Goal: Use online tool/utility: Utilize a website feature to perform a specific function

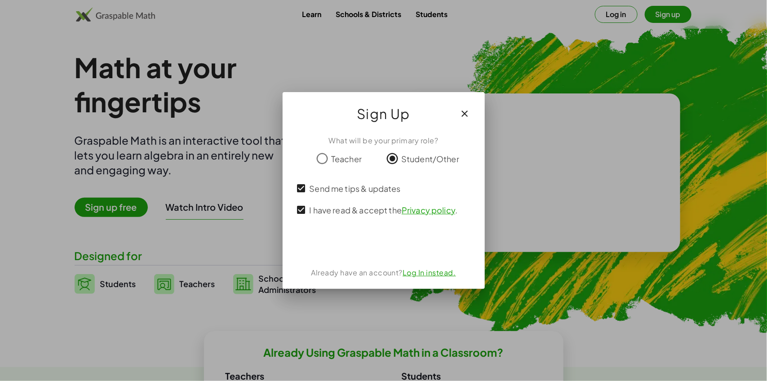
click at [466, 108] on button "button" at bounding box center [465, 114] width 22 height 22
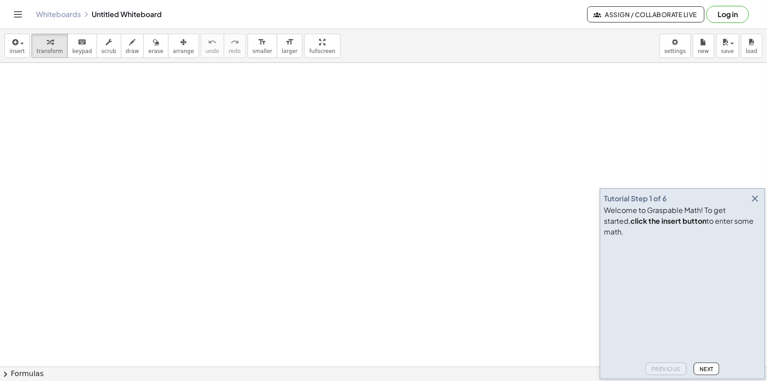
click at [126, 50] on span "draw" at bounding box center [132, 51] width 13 height 6
click at [129, 48] on icon "button" at bounding box center [132, 42] width 6 height 11
drag, startPoint x: 111, startPoint y: 124, endPoint x: 120, endPoint y: 124, distance: 8.5
drag, startPoint x: 115, startPoint y: 129, endPoint x: 122, endPoint y: 132, distance: 7.0
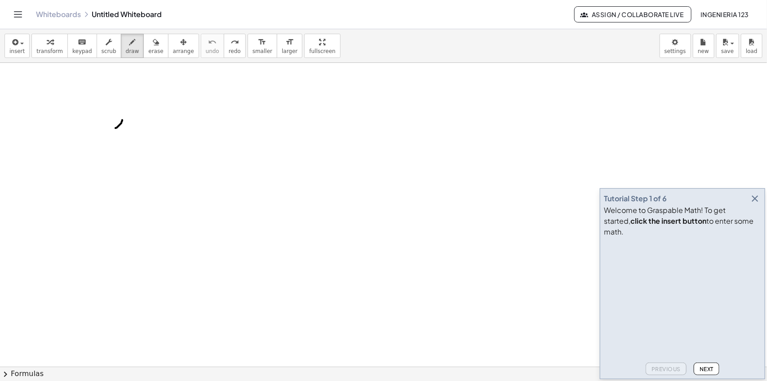
drag, startPoint x: 147, startPoint y: 127, endPoint x: 153, endPoint y: 126, distance: 6.3
drag, startPoint x: 158, startPoint y: 122, endPoint x: 158, endPoint y: 129, distance: 6.7
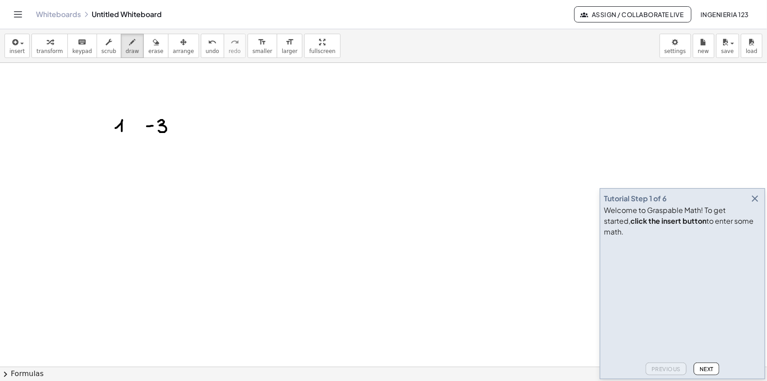
drag, startPoint x: 212, startPoint y: 123, endPoint x: 218, endPoint y: 131, distance: 10.9
drag, startPoint x: 261, startPoint y: 121, endPoint x: 260, endPoint y: 131, distance: 9.5
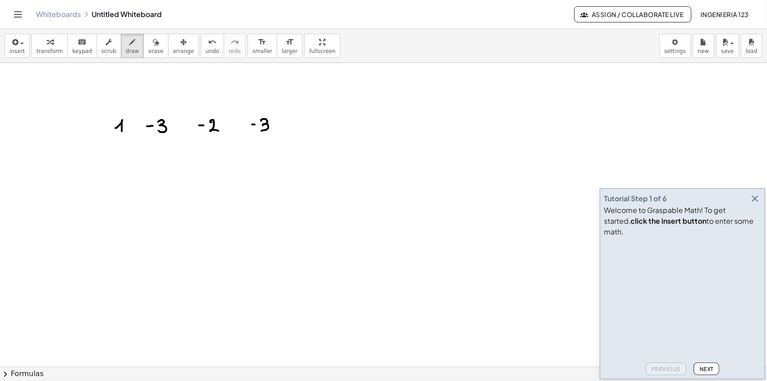
drag, startPoint x: 304, startPoint y: 126, endPoint x: 310, endPoint y: 127, distance: 6.4
drag, startPoint x: 102, startPoint y: 186, endPoint x: 104, endPoint y: 222, distance: 36.9
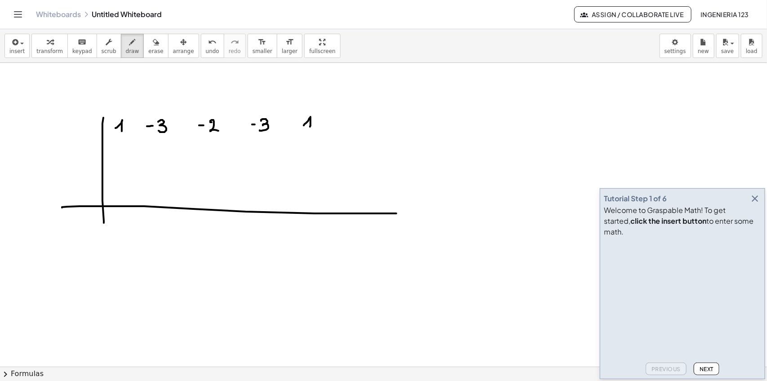
drag, startPoint x: 62, startPoint y: 208, endPoint x: 400, endPoint y: 214, distance: 338.5
drag, startPoint x: 84, startPoint y: 200, endPoint x: 90, endPoint y: 200, distance: 6.3
drag, startPoint x: 117, startPoint y: 218, endPoint x: 119, endPoint y: 223, distance: 5.4
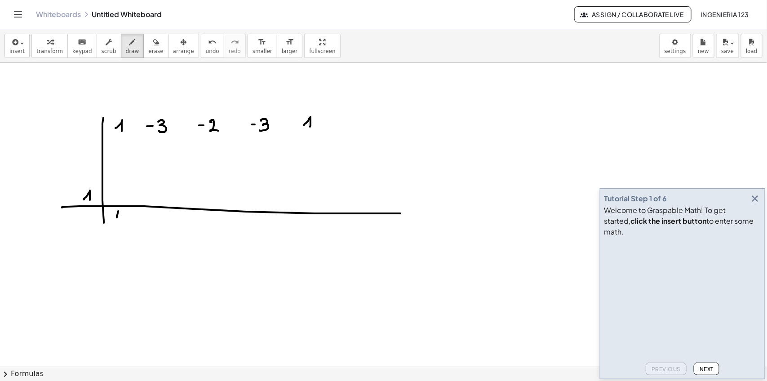
drag, startPoint x: 159, startPoint y: 216, endPoint x: 167, endPoint y: 224, distance: 11.4
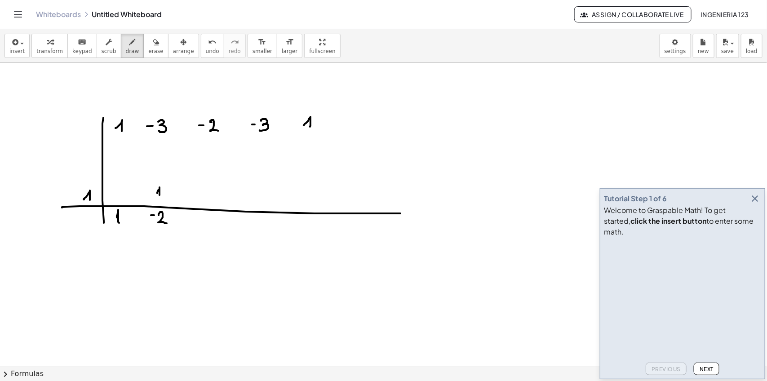
drag, startPoint x: 207, startPoint y: 196, endPoint x: 213, endPoint y: 204, distance: 10.0
drag, startPoint x: 201, startPoint y: 221, endPoint x: 207, endPoint y: 221, distance: 5.8
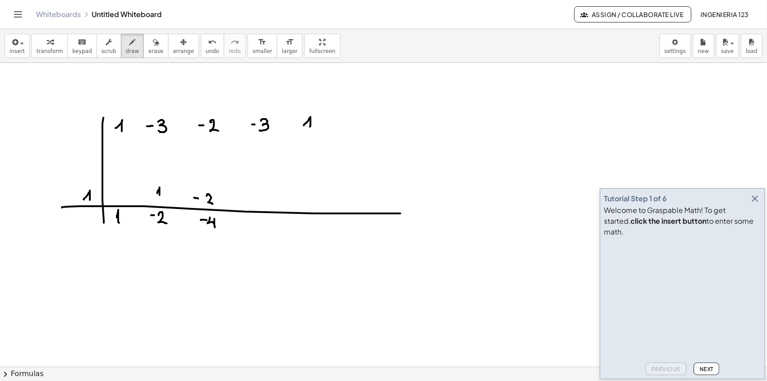
drag, startPoint x: 210, startPoint y: 218, endPoint x: 210, endPoint y: 227, distance: 9.0
drag, startPoint x: 261, startPoint y: 192, endPoint x: 266, endPoint y: 203, distance: 11.9
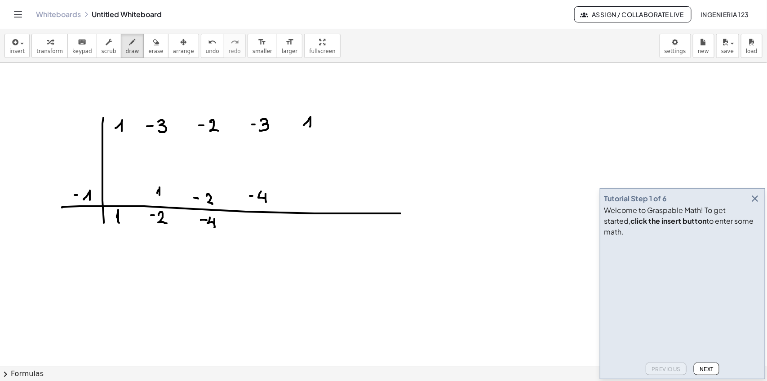
drag, startPoint x: 77, startPoint y: 195, endPoint x: 82, endPoint y: 196, distance: 4.5
drag, startPoint x: 151, startPoint y: 191, endPoint x: 156, endPoint y: 191, distance: 5.4
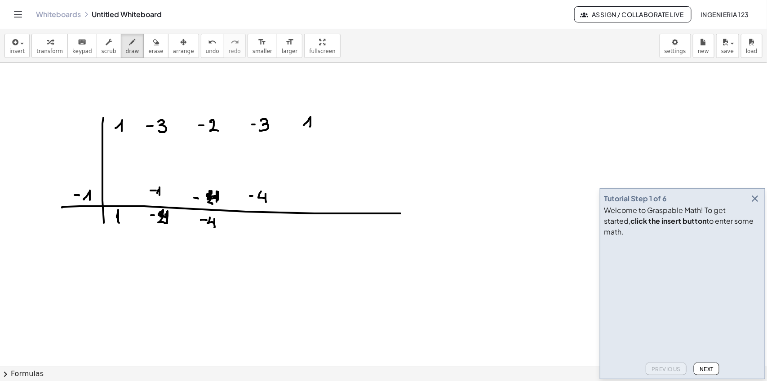
drag, startPoint x: 209, startPoint y: 191, endPoint x: 208, endPoint y: 198, distance: 6.4
drag, startPoint x: 196, startPoint y: 193, endPoint x: 194, endPoint y: 200, distance: 7.4
drag, startPoint x: 209, startPoint y: 221, endPoint x: 220, endPoint y: 227, distance: 12.3
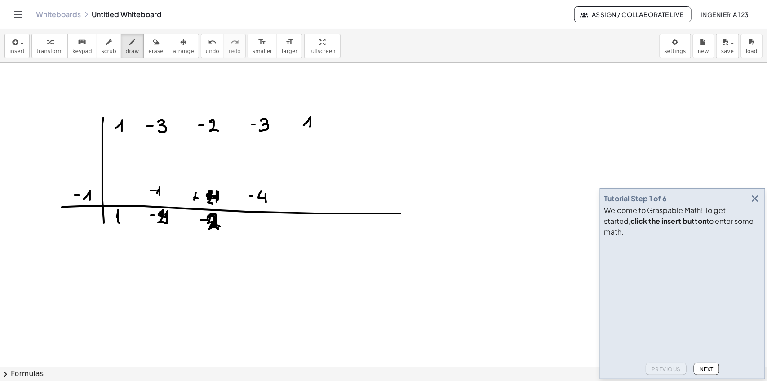
drag, startPoint x: 255, startPoint y: 199, endPoint x: 261, endPoint y: 199, distance: 6.3
drag, startPoint x: 253, startPoint y: 225, endPoint x: 260, endPoint y: 226, distance: 6.8
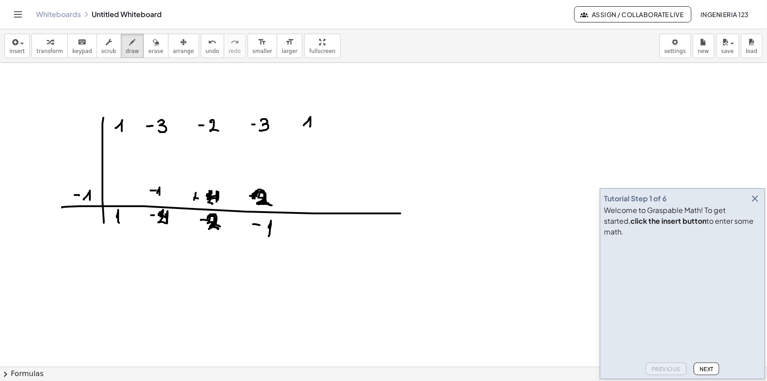
drag, startPoint x: 269, startPoint y: 228, endPoint x: 269, endPoint y: 237, distance: 8.5
drag, startPoint x: 76, startPoint y: 190, endPoint x: 77, endPoint y: 198, distance: 8.1
drag, startPoint x: 153, startPoint y: 187, endPoint x: 153, endPoint y: 194, distance: 7.6
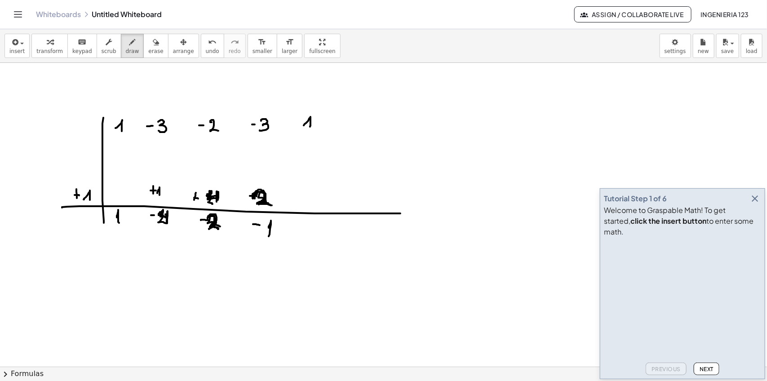
drag, startPoint x: 149, startPoint y: 219, endPoint x: 172, endPoint y: 219, distance: 22.9
drag, startPoint x: 151, startPoint y: 236, endPoint x: 156, endPoint y: 236, distance: 4.5
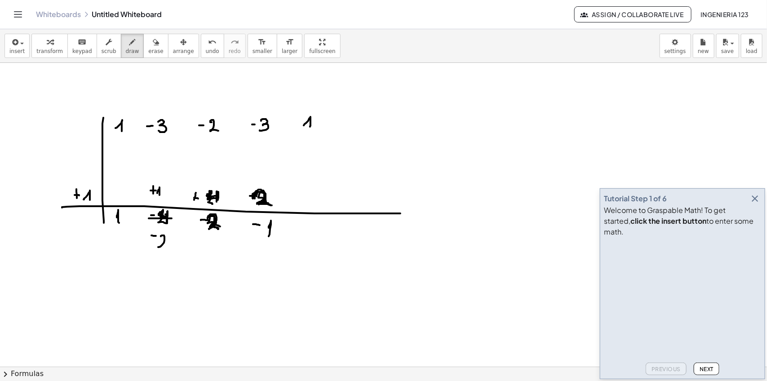
drag, startPoint x: 161, startPoint y: 237, endPoint x: 166, endPoint y: 247, distance: 11.7
drag, startPoint x: 201, startPoint y: 178, endPoint x: 209, endPoint y: 180, distance: 8.2
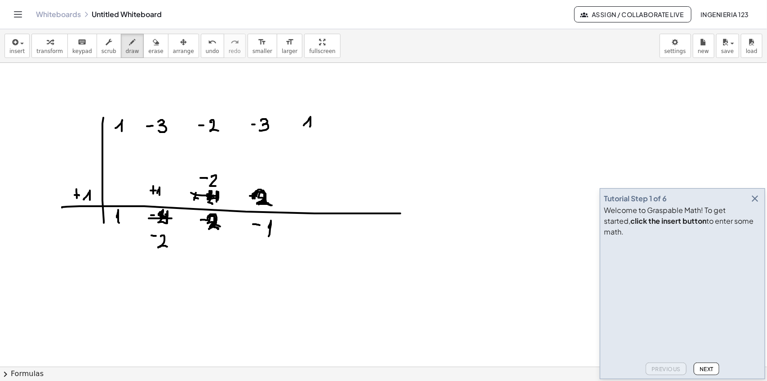
drag, startPoint x: 212, startPoint y: 178, endPoint x: 216, endPoint y: 187, distance: 10.3
drag, startPoint x: 212, startPoint y: 237, endPoint x: 217, endPoint y: 249, distance: 12.3
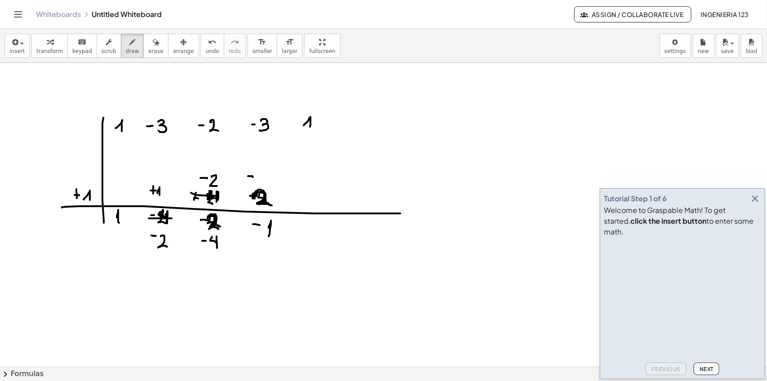
drag, startPoint x: 249, startPoint y: 177, endPoint x: 253, endPoint y: 178, distance: 4.6
drag, startPoint x: 259, startPoint y: 173, endPoint x: 265, endPoint y: 181, distance: 9.6
drag, startPoint x: 271, startPoint y: 222, endPoint x: 257, endPoint y: 243, distance: 24.6
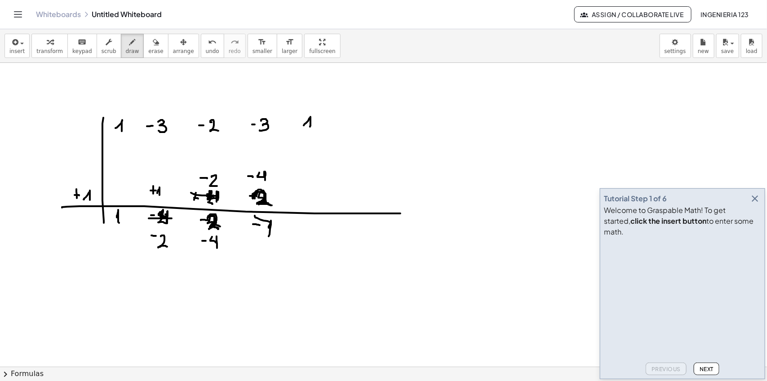
drag, startPoint x: 264, startPoint y: 243, endPoint x: 269, endPoint y: 252, distance: 10.0
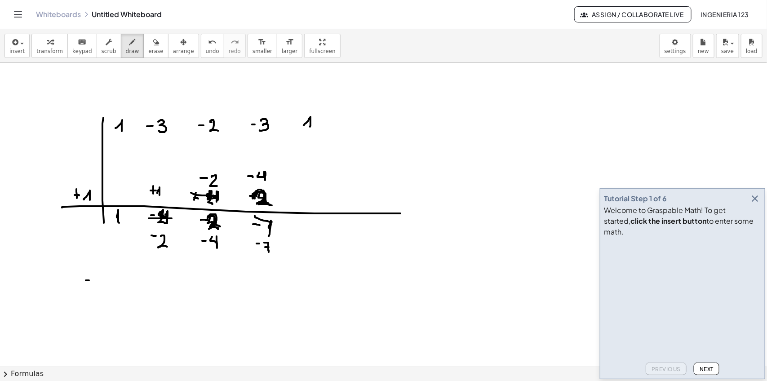
drag, startPoint x: 86, startPoint y: 281, endPoint x: 91, endPoint y: 281, distance: 5.4
drag, startPoint x: 96, startPoint y: 281, endPoint x: 99, endPoint y: 285, distance: 5.4
drag, startPoint x: 129, startPoint y: 259, endPoint x: 124, endPoint y: 320, distance: 60.4
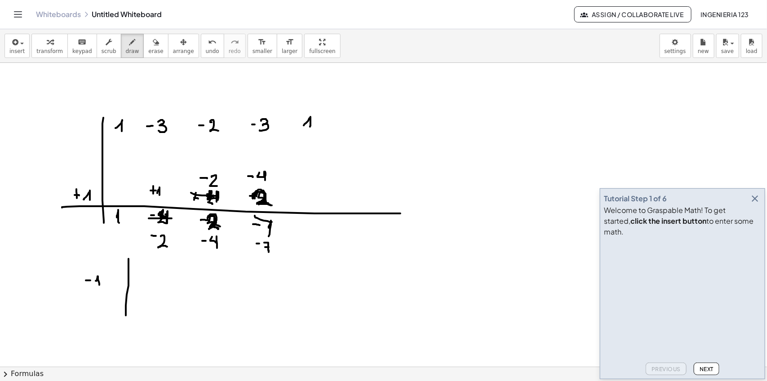
drag, startPoint x: 98, startPoint y: 307, endPoint x: 273, endPoint y: 315, distance: 175.5
drag, startPoint x: 139, startPoint y: 317, endPoint x: 141, endPoint y: 321, distance: 4.7
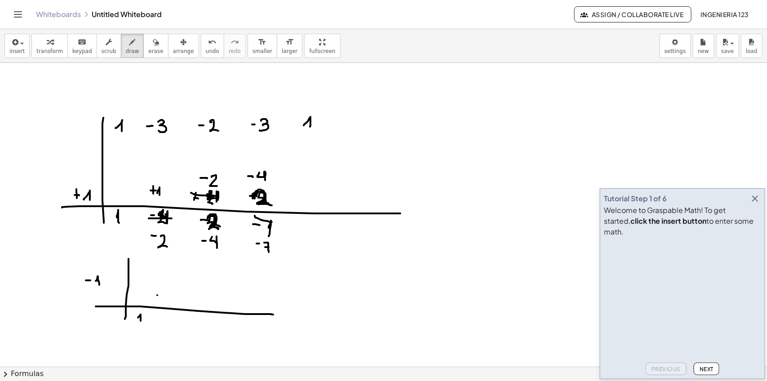
drag, startPoint x: 160, startPoint y: 320, endPoint x: 164, endPoint y: 320, distance: 4.5
drag, startPoint x: 168, startPoint y: 317, endPoint x: 172, endPoint y: 329, distance: 12.8
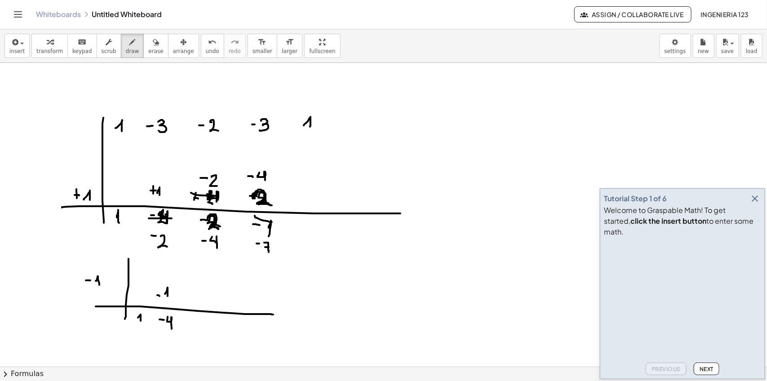
drag, startPoint x: 210, startPoint y: 296, endPoint x: 217, endPoint y: 302, distance: 9.9
drag, startPoint x: 212, startPoint y: 324, endPoint x: 216, endPoint y: 333, distance: 9.3
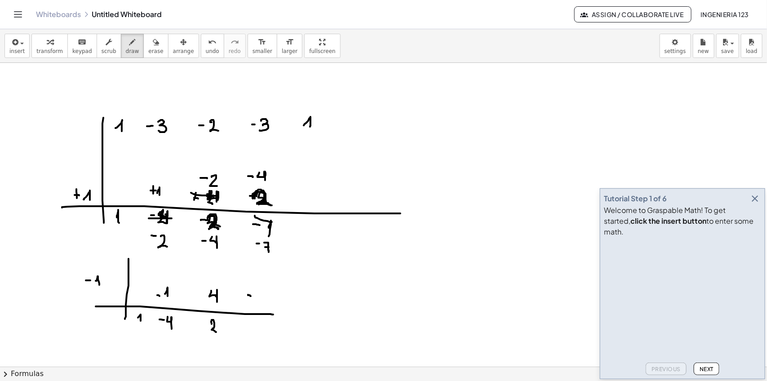
drag, startPoint x: 258, startPoint y: 296, endPoint x: 262, endPoint y: 302, distance: 7.9
drag, startPoint x: 214, startPoint y: 267, endPoint x: 218, endPoint y: 273, distance: 7.4
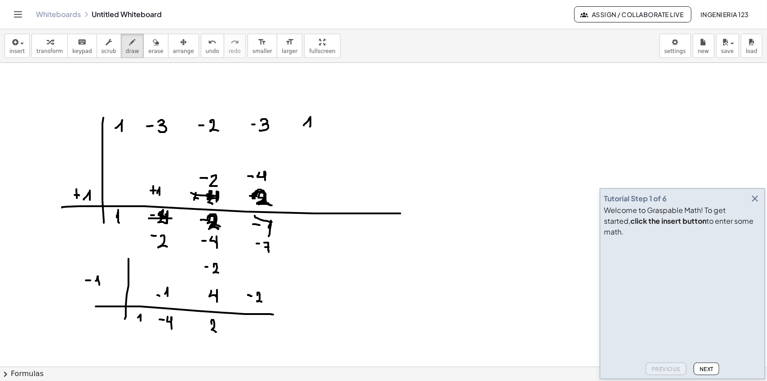
drag, startPoint x: 259, startPoint y: 273, endPoint x: 262, endPoint y: 281, distance: 8.4
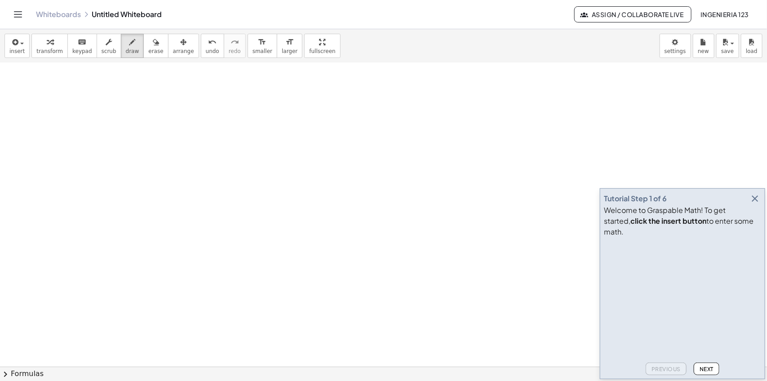
scroll to position [337, 0]
click at [99, 185] on div at bounding box center [383, 59] width 767 height 666
drag, startPoint x: 93, startPoint y: 175, endPoint x: 88, endPoint y: 182, distance: 8.7
click at [88, 182] on div at bounding box center [383, 59] width 767 height 666
click at [102, 161] on div at bounding box center [383, 59] width 767 height 666
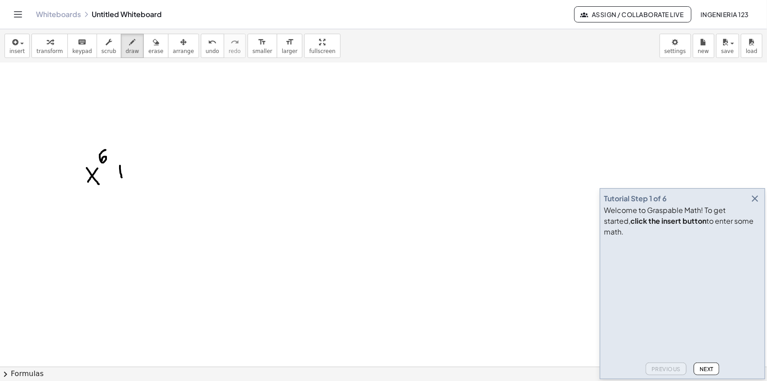
drag, startPoint x: 120, startPoint y: 166, endPoint x: 122, endPoint y: 178, distance: 11.8
click at [122, 178] on div at bounding box center [383, 59] width 767 height 666
drag, startPoint x: 113, startPoint y: 169, endPoint x: 122, endPoint y: 169, distance: 9.4
click at [122, 169] on div at bounding box center [383, 59] width 767 height 666
drag, startPoint x: 135, startPoint y: 169, endPoint x: 142, endPoint y: 178, distance: 11.5
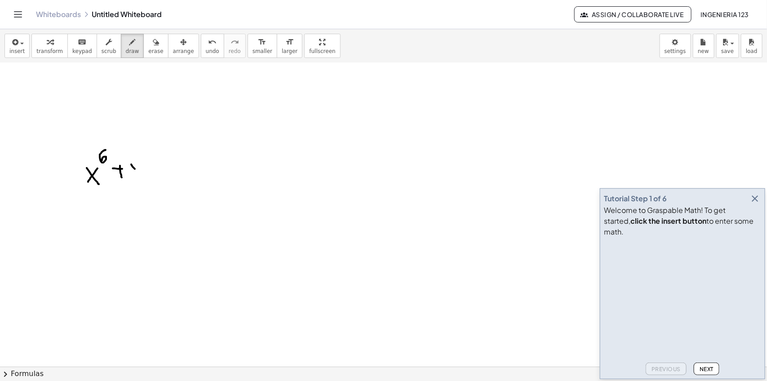
click at [142, 178] on div at bounding box center [383, 59] width 767 height 666
click at [131, 174] on div at bounding box center [383, 59] width 767 height 666
click at [140, 154] on div at bounding box center [383, 59] width 767 height 666
drag, startPoint x: 141, startPoint y: 147, endPoint x: 149, endPoint y: 147, distance: 8.1
click at [149, 147] on div at bounding box center [383, 59] width 767 height 666
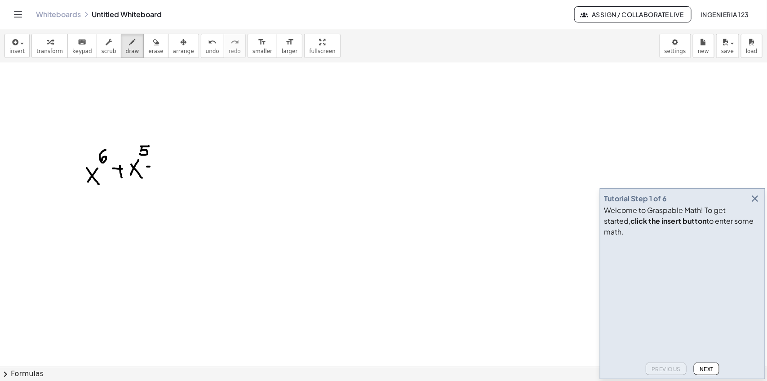
click at [150, 167] on div at bounding box center [383, 59] width 767 height 666
drag, startPoint x: 168, startPoint y: 160, endPoint x: 164, endPoint y: 170, distance: 10.9
click at [163, 169] on div at bounding box center [383, 59] width 767 height 666
drag, startPoint x: 173, startPoint y: 160, endPoint x: 186, endPoint y: 172, distance: 16.9
click at [186, 174] on div at bounding box center [383, 59] width 767 height 666
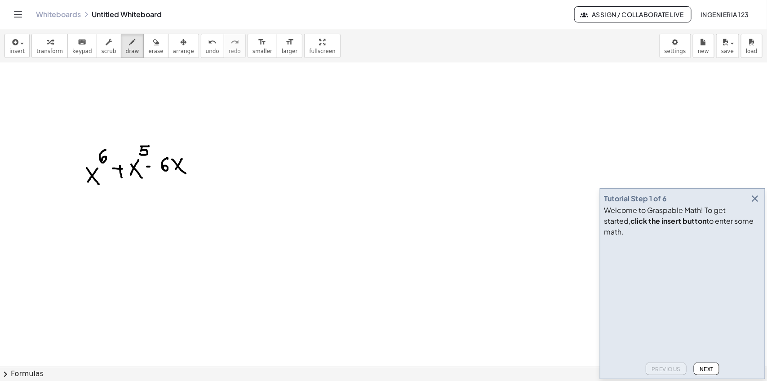
drag, startPoint x: 182, startPoint y: 160, endPoint x: 176, endPoint y: 170, distance: 12.1
click at [176, 170] on div at bounding box center [383, 59] width 767 height 666
drag, startPoint x: 188, startPoint y: 147, endPoint x: 196, endPoint y: 156, distance: 11.8
click at [196, 156] on div at bounding box center [383, 59] width 767 height 666
drag, startPoint x: 195, startPoint y: 163, endPoint x: 200, endPoint y: 164, distance: 5.1
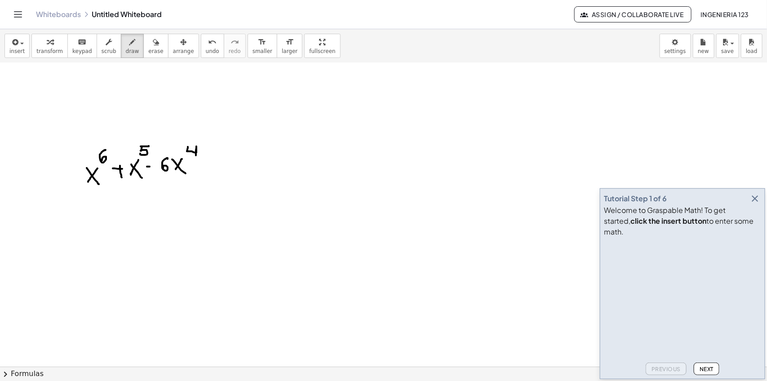
click at [200, 164] on div at bounding box center [383, 59] width 767 height 666
drag, startPoint x: 216, startPoint y: 157, endPoint x: 219, endPoint y: 169, distance: 12.2
click at [219, 169] on div at bounding box center [383, 59] width 767 height 666
drag, startPoint x: 225, startPoint y: 160, endPoint x: 238, endPoint y: 170, distance: 16.6
click at [238, 170] on div at bounding box center [383, 59] width 767 height 666
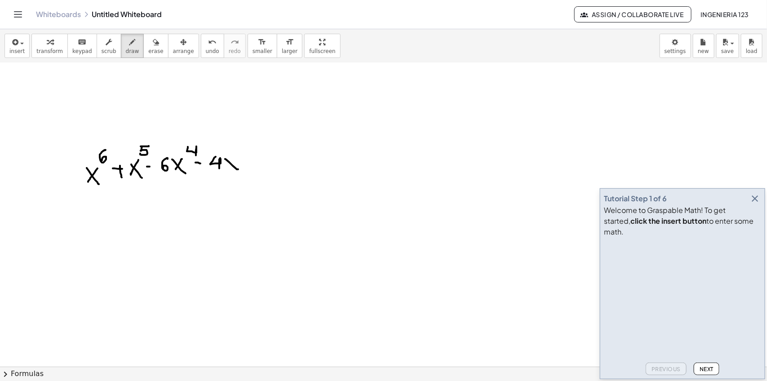
drag, startPoint x: 234, startPoint y: 160, endPoint x: 231, endPoint y: 166, distance: 6.9
click at [231, 168] on div at bounding box center [383, 59] width 767 height 666
click at [239, 155] on div at bounding box center [383, 59] width 767 height 666
click at [259, 164] on div at bounding box center [383, 59] width 767 height 666
drag, startPoint x: 255, startPoint y: 160, endPoint x: 260, endPoint y: 160, distance: 4.9
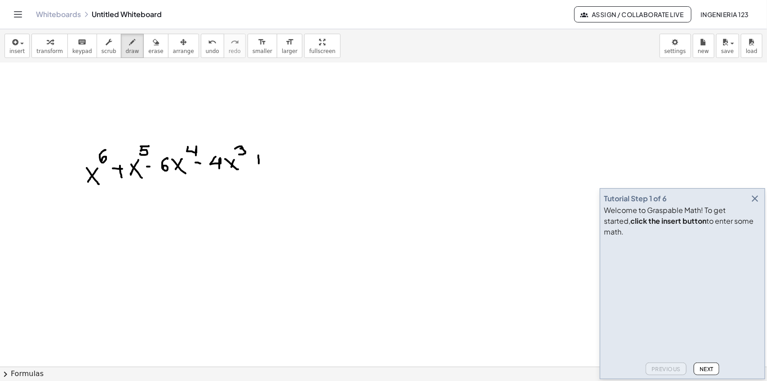
click at [260, 160] on div at bounding box center [383, 59] width 767 height 666
click at [271, 152] on div at bounding box center [383, 59] width 767 height 666
click at [275, 159] on div at bounding box center [383, 59] width 767 height 666
drag, startPoint x: 288, startPoint y: 160, endPoint x: 293, endPoint y: 161, distance: 5.0
click at [292, 162] on div at bounding box center [383, 59] width 767 height 666
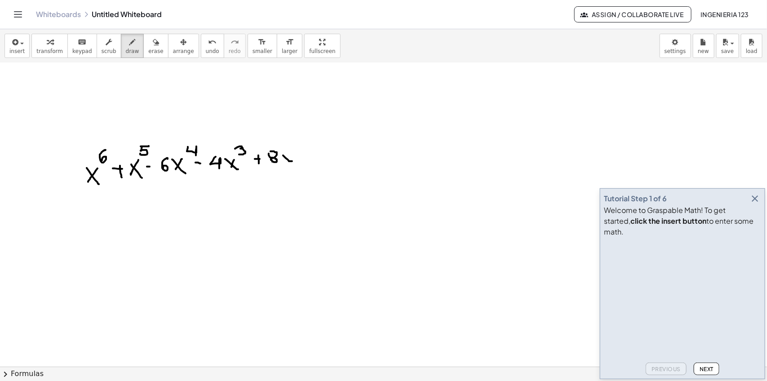
drag, startPoint x: 291, startPoint y: 154, endPoint x: 285, endPoint y: 162, distance: 9.4
click at [285, 162] on div at bounding box center [383, 59] width 767 height 666
drag, startPoint x: 295, startPoint y: 140, endPoint x: 306, endPoint y: 146, distance: 12.3
click at [306, 146] on div at bounding box center [383, 59] width 767 height 666
drag, startPoint x: 68, startPoint y: 219, endPoint x: 86, endPoint y: 234, distance: 23.0
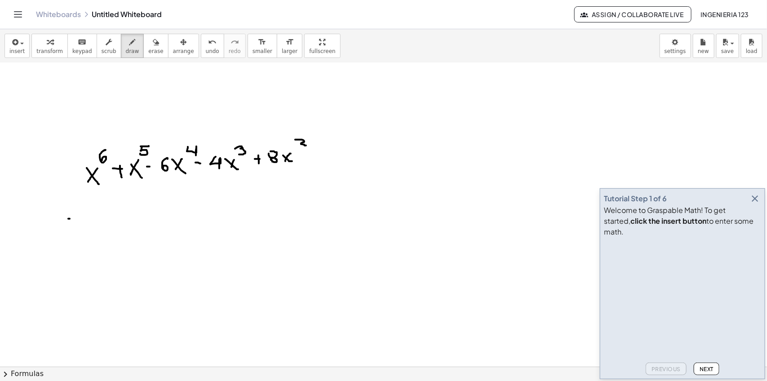
click at [86, 234] on div at bounding box center [383, 59] width 767 height 666
click at [76, 227] on div at bounding box center [383, 59] width 767 height 666
drag, startPoint x: 86, startPoint y: 209, endPoint x: 93, endPoint y: 214, distance: 8.4
click at [93, 214] on div at bounding box center [383, 59] width 767 height 666
drag, startPoint x: 75, startPoint y: 225, endPoint x: 76, endPoint y: 230, distance: 5.0
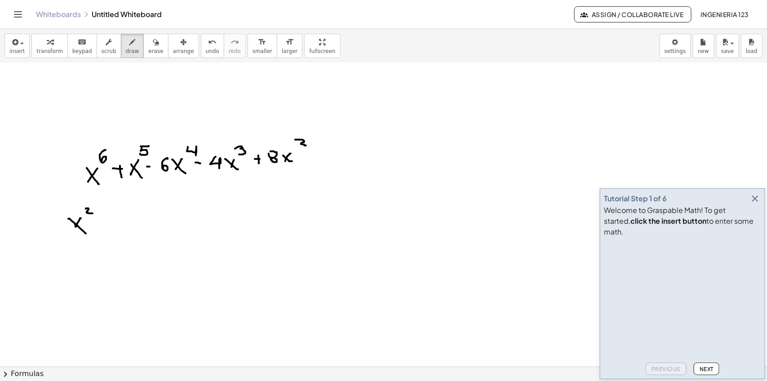
click at [76, 230] on div at bounding box center [383, 59] width 767 height 666
drag, startPoint x: 104, startPoint y: 210, endPoint x: 102, endPoint y: 228, distance: 18.6
click at [102, 228] on div at bounding box center [383, 59] width 767 height 666
click at [122, 224] on div at bounding box center [383, 59] width 767 height 666
drag, startPoint x: 121, startPoint y: 210, endPoint x: 117, endPoint y: 218, distance: 9.3
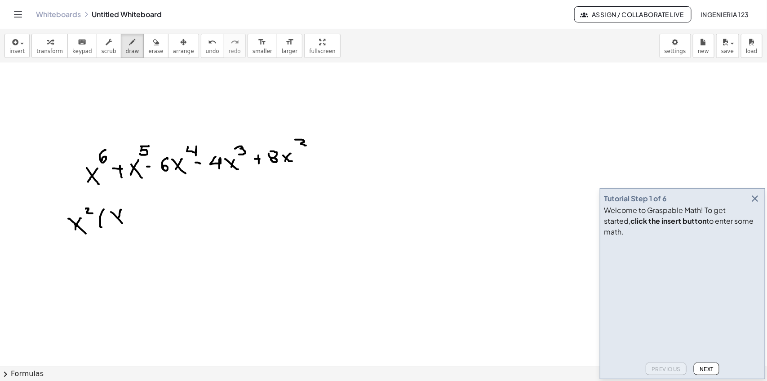
click at [115, 224] on div at bounding box center [383, 59] width 767 height 666
drag, startPoint x: 130, startPoint y: 203, endPoint x: 138, endPoint y: 209, distance: 9.9
click at [138, 209] on div at bounding box center [383, 59] width 767 height 666
drag, startPoint x: 151, startPoint y: 209, endPoint x: 153, endPoint y: 220, distance: 10.9
click at [153, 220] on div at bounding box center [383, 59] width 767 height 666
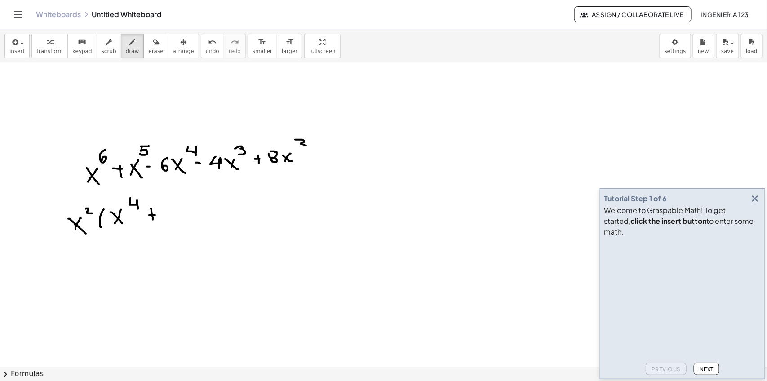
drag, startPoint x: 151, startPoint y: 216, endPoint x: 156, endPoint y: 216, distance: 5.4
click at [156, 216] on div at bounding box center [383, 59] width 767 height 666
drag, startPoint x: 171, startPoint y: 213, endPoint x: 174, endPoint y: 217, distance: 4.8
click at [174, 217] on div at bounding box center [383, 59] width 767 height 666
drag, startPoint x: 174, startPoint y: 209, endPoint x: 171, endPoint y: 219, distance: 10.2
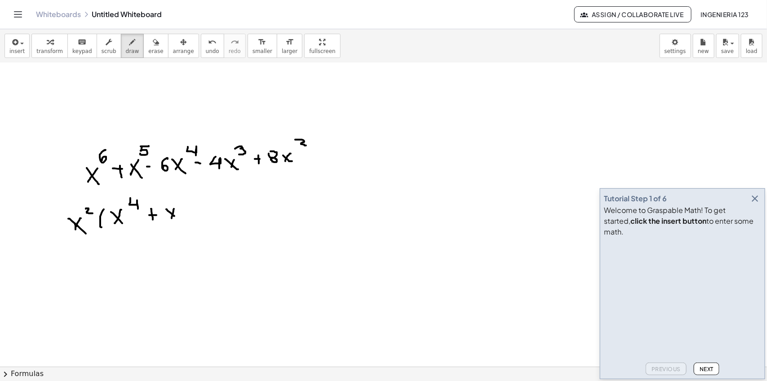
click at [171, 219] on div at bounding box center [383, 59] width 767 height 666
drag, startPoint x: 178, startPoint y: 196, endPoint x: 180, endPoint y: 206, distance: 9.7
click at [180, 206] on div at bounding box center [383, 59] width 767 height 666
drag, startPoint x: 188, startPoint y: 211, endPoint x: 193, endPoint y: 211, distance: 5.4
click at [193, 211] on div at bounding box center [383, 59] width 767 height 666
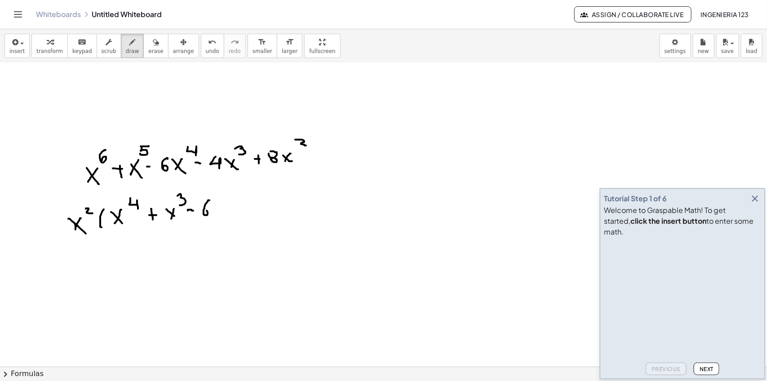
drag, startPoint x: 209, startPoint y: 201, endPoint x: 205, endPoint y: 216, distance: 15.4
click at [205, 214] on div at bounding box center [383, 59] width 767 height 666
drag
click at [227, 213] on div at bounding box center [383, 59] width 767 height 666
click at [224, 212] on div at bounding box center [383, 59] width 767 height 666
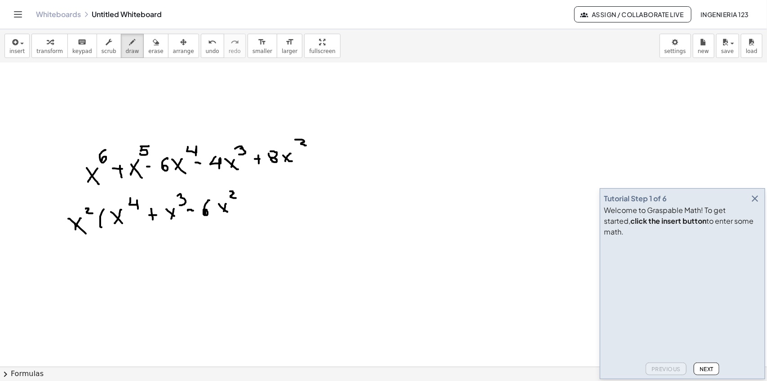
click at [236, 199] on div at bounding box center [383, 59] width 767 height 666
click at [246, 204] on div at bounding box center [383, 59] width 767 height 666
click at [263, 211] on div at bounding box center [383, 59] width 767 height 666
click at [280, 209] on div at bounding box center [383, 59] width 767 height 666
click at [270, 212] on div at bounding box center [383, 59] width 767 height 666
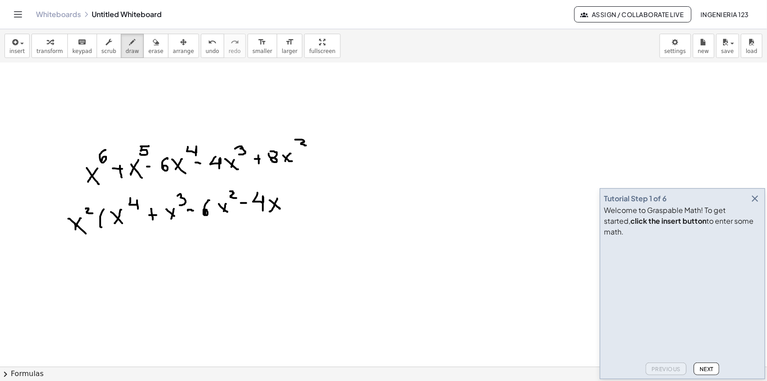
click at [298, 207] on div at bounding box center [383, 59] width 767 height 666
click at [304, 201] on div at bounding box center [383, 59] width 767 height 666
click at [311, 192] on div at bounding box center [383, 59] width 767 height 666
click at [315, 196] on div at bounding box center [383, 59] width 767 height 666
click at [344, 214] on div at bounding box center [383, 59] width 767 height 666
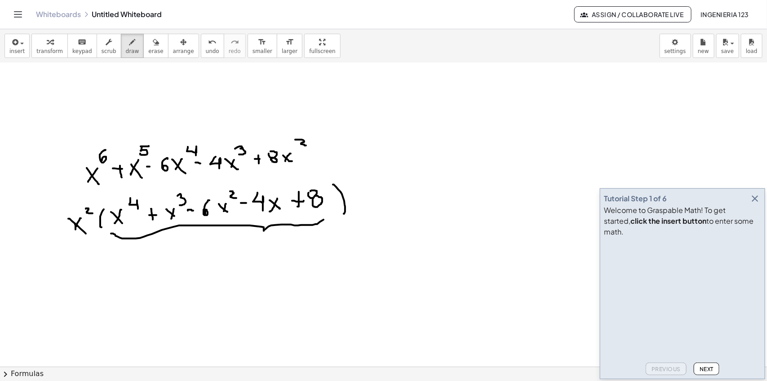
click at [326, 219] on div at bounding box center [383, 59] width 767 height 666
click at [198, 269] on div at bounding box center [383, 59] width 767 height 666
click at [210, 264] on div at bounding box center [383, 59] width 767 height 666
click at [220, 261] on div at bounding box center [383, 59] width 767 height 666
click at [228, 273] on div at bounding box center [383, 59] width 767 height 666
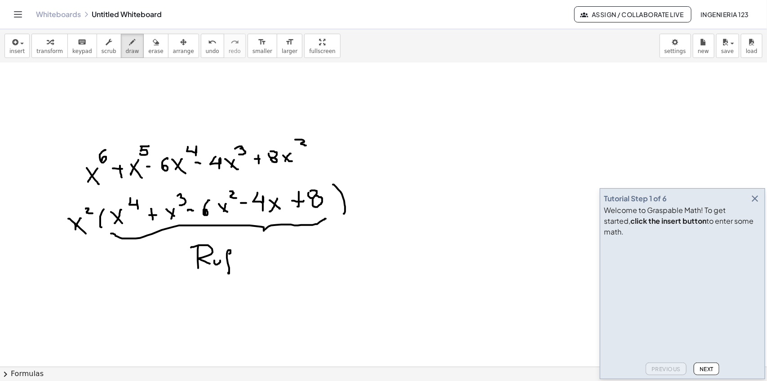
click at [232, 262] on div at bounding box center [383, 59] width 767 height 666
click at [239, 274] on div at bounding box center [383, 59] width 767 height 666
click at [240, 262] on div at bounding box center [383, 59] width 767 height 666
click at [244, 264] on div at bounding box center [383, 59] width 767 height 666
click at [263, 261] on div at bounding box center [383, 59] width 767 height 666
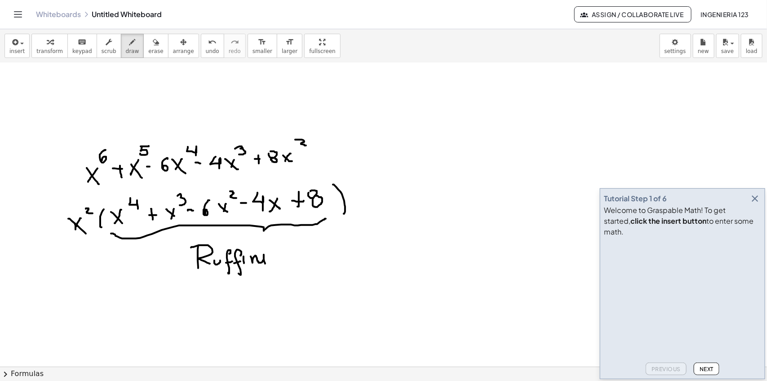
click at [266, 264] on div at bounding box center [383, 59] width 767 height 666
click at [267, 250] on div at bounding box center [383, 59] width 767 height 666
